Goal: Check status

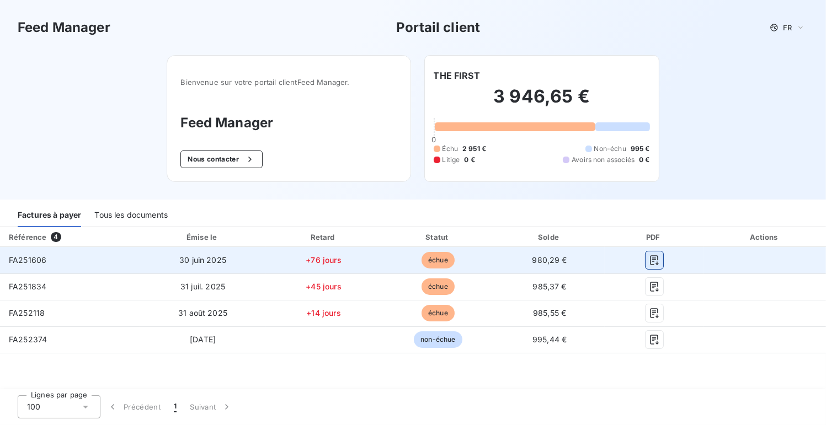
click at [656, 261] on icon "button" at bounding box center [654, 260] width 11 height 11
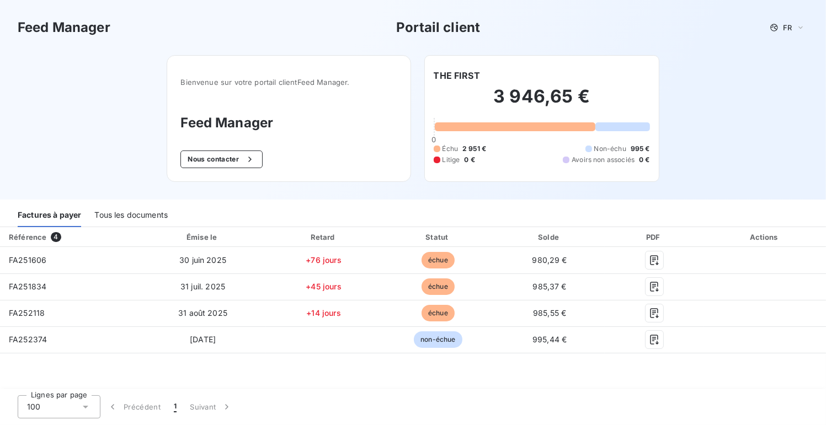
click at [770, 43] on div "Feed Manager Portail client FR" at bounding box center [413, 27] width 826 height 55
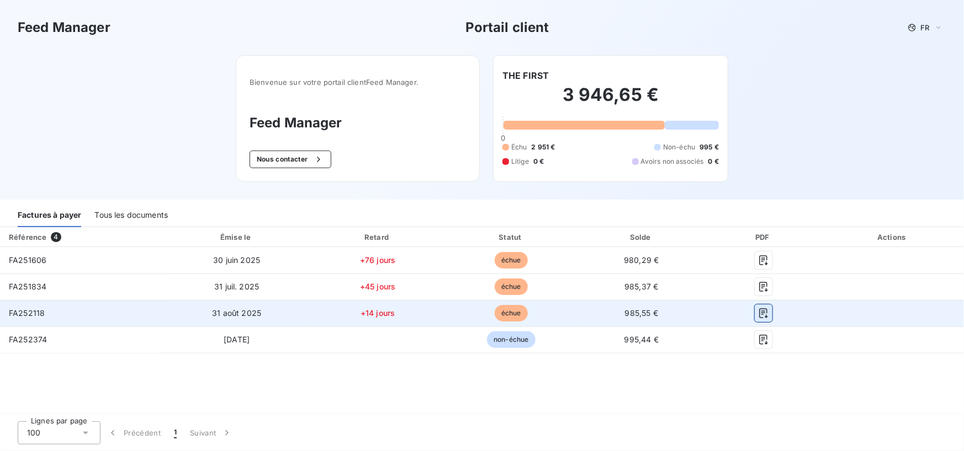
click at [766, 315] on icon "button" at bounding box center [763, 313] width 11 height 11
